Goal: Book appointment/travel/reservation

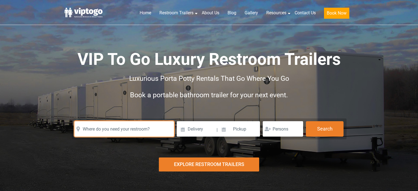
click at [142, 128] on input "text" at bounding box center [125, 128] width 100 height 15
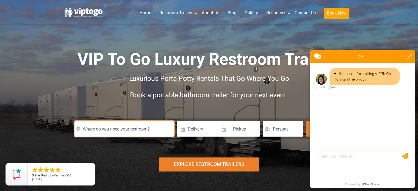
click at [153, 127] on input "text" at bounding box center [125, 128] width 100 height 15
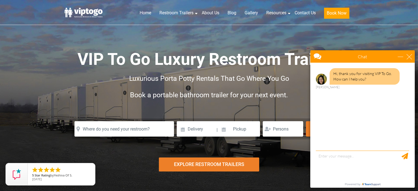
click at [411, 53] on div "Chat" at bounding box center [363, 56] width 105 height 12
click at [410, 56] on div "close" at bounding box center [410, 57] width 6 height 6
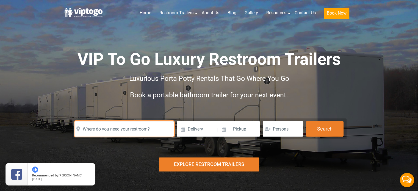
click at [149, 132] on input "text" at bounding box center [125, 128] width 100 height 15
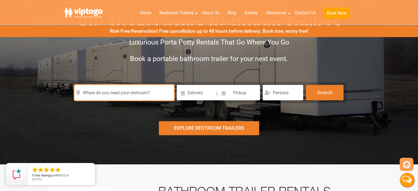
scroll to position [34, 0]
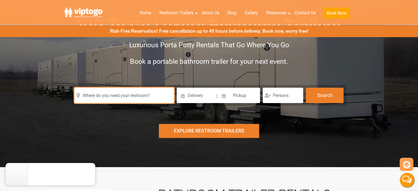
click at [79, 97] on input "text" at bounding box center [125, 95] width 100 height 15
click at [88, 94] on input "text" at bounding box center [125, 95] width 100 height 15
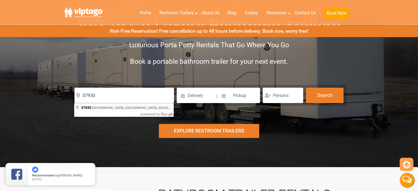
type input "[PERSON_NAME][GEOGRAPHIC_DATA], [GEOGRAPHIC_DATA]"
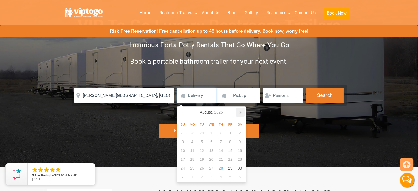
click at [240, 111] on icon at bounding box center [240, 112] width 9 height 9
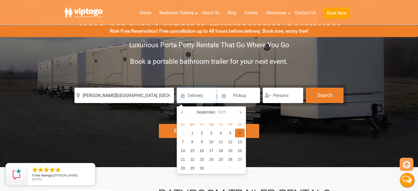
click at [239, 133] on div "6" at bounding box center [240, 133] width 10 height 9
type input "[DATE]"
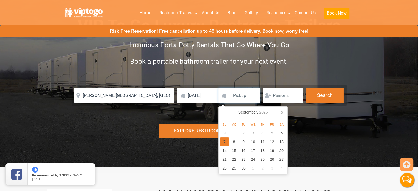
click at [224, 139] on div "7" at bounding box center [225, 142] width 10 height 9
type input "[DATE]"
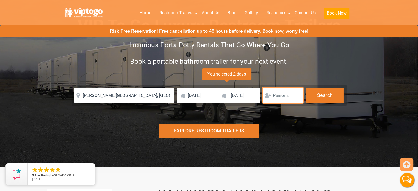
click at [290, 96] on input "number" at bounding box center [283, 95] width 40 height 15
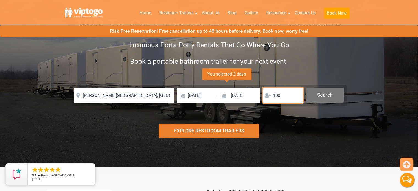
type input "100"
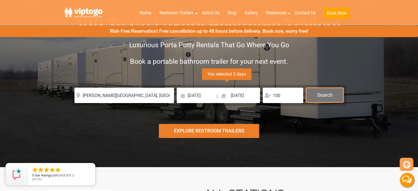
click at [318, 95] on button "Search" at bounding box center [325, 95] width 38 height 15
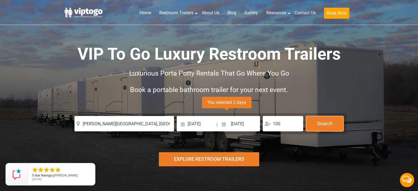
scroll to position [0, 0]
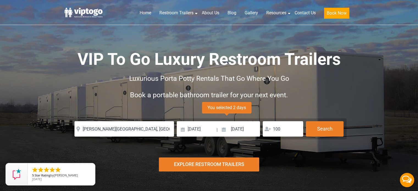
click at [386, 127] on div "Risk-Free Reservation! Free cancellation up to 48 hours before delivery. Book n…" at bounding box center [209, 100] width 418 height 201
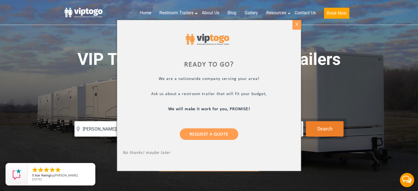
click at [295, 24] on div "X" at bounding box center [297, 24] width 9 height 9
